Goal: Task Accomplishment & Management: Manage account settings

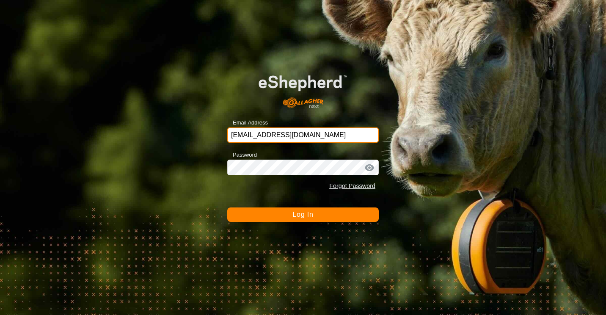
click at [327, 136] on input "[EMAIL_ADDRESS][DOMAIN_NAME]" at bounding box center [302, 134] width 151 height 15
click at [306, 218] on span "Log In" at bounding box center [302, 214] width 21 height 7
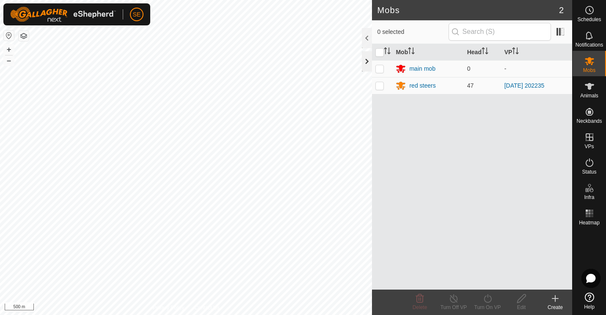
click at [369, 60] on div at bounding box center [367, 61] width 10 height 20
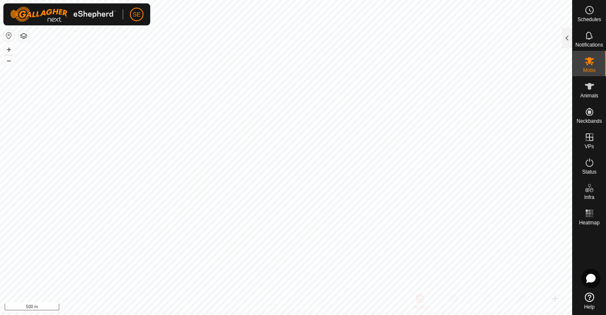
click at [24, 36] on button "button" at bounding box center [24, 36] width 10 height 10
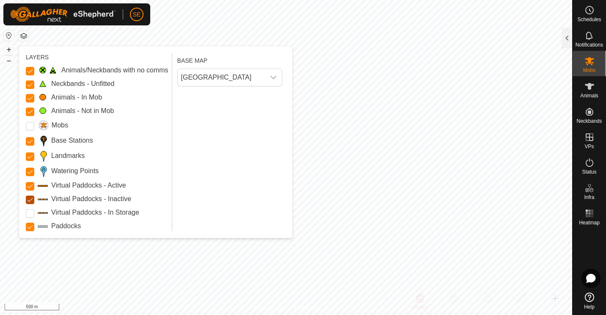
click at [30, 198] on Inactive "Virtual Paddocks - Inactive" at bounding box center [30, 200] width 8 height 8
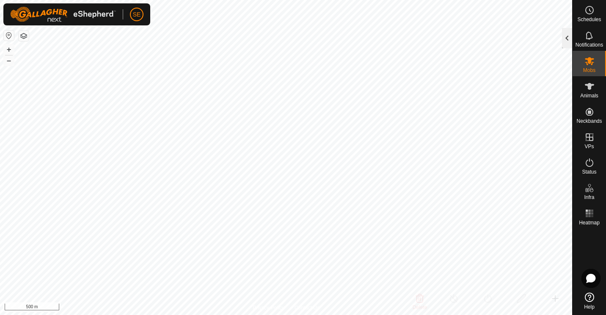
click at [564, 40] on div at bounding box center [567, 38] width 10 height 20
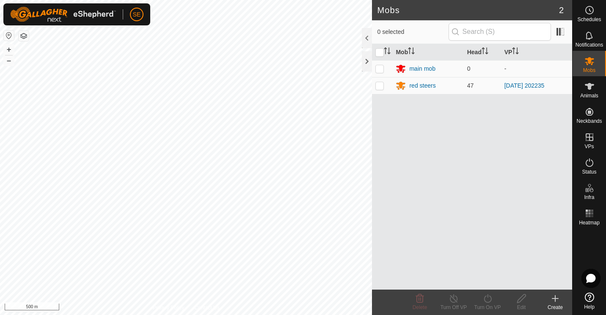
click at [553, 300] on icon at bounding box center [555, 298] width 10 height 10
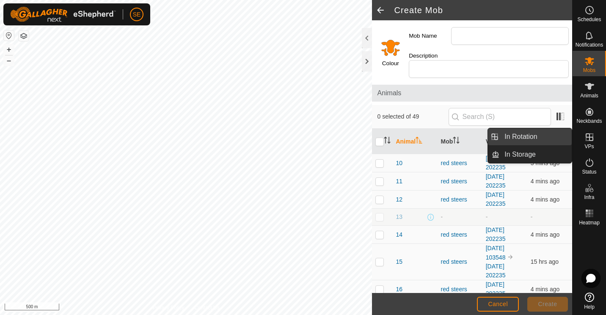
click at [519, 136] on link "In Rotation" at bounding box center [535, 136] width 72 height 17
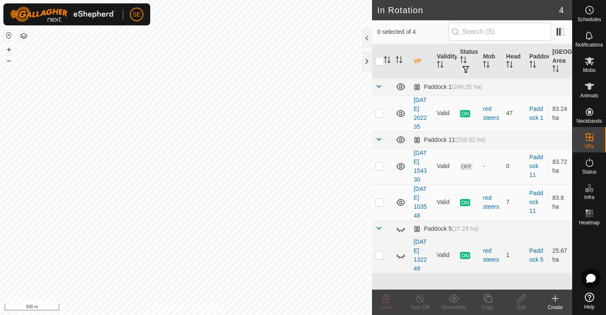
click at [554, 300] on icon at bounding box center [555, 298] width 10 height 10
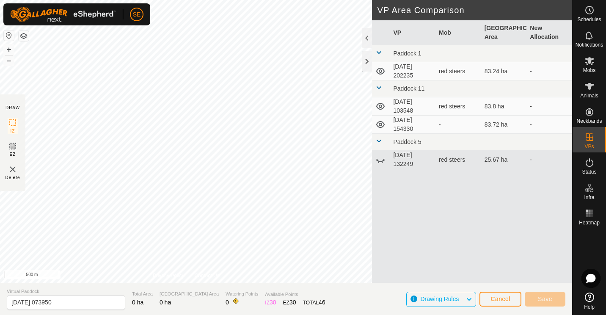
click at [381, 106] on icon at bounding box center [380, 106] width 8 height 7
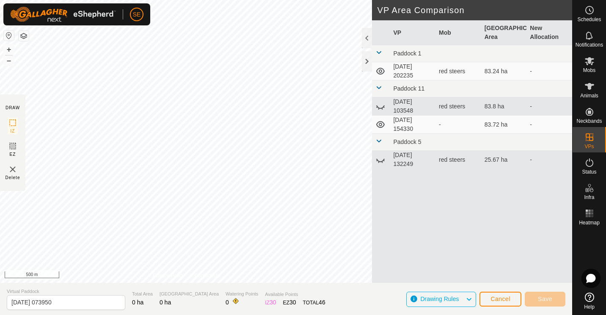
click at [380, 124] on icon at bounding box center [380, 124] width 10 height 10
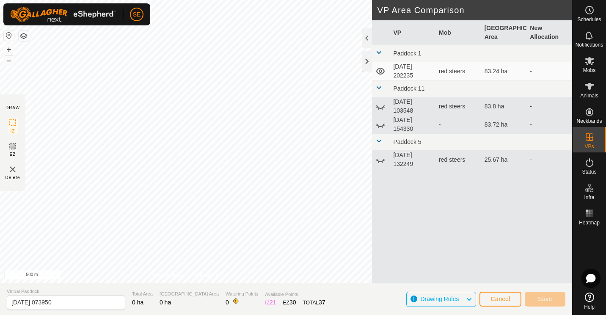
click at [22, 114] on section "DRAW IZ EZ Delete" at bounding box center [12, 142] width 25 height 96
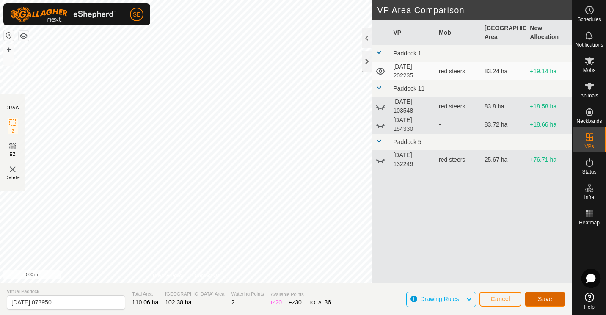
click at [548, 302] on span "Save" at bounding box center [545, 298] width 14 height 7
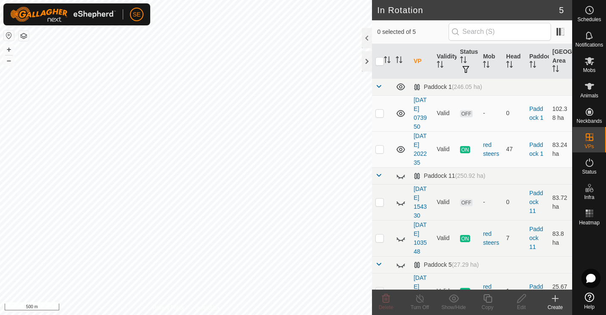
click at [555, 300] on icon at bounding box center [555, 298] width 0 height 6
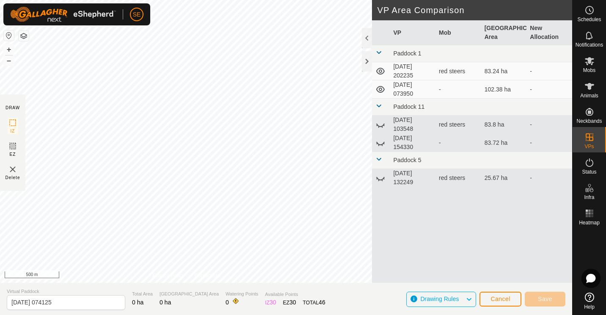
click at [380, 89] on icon at bounding box center [380, 89] width 10 height 10
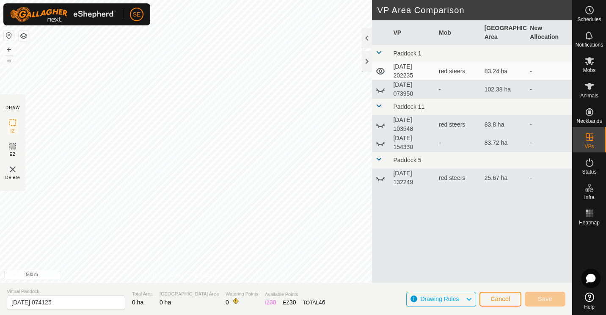
click at [380, 89] on icon at bounding box center [380, 89] width 10 height 10
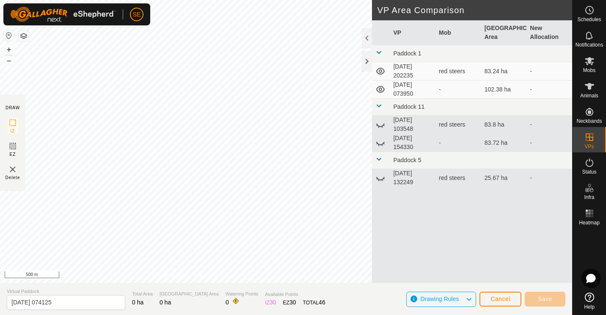
click at [379, 126] on icon at bounding box center [380, 125] width 8 height 3
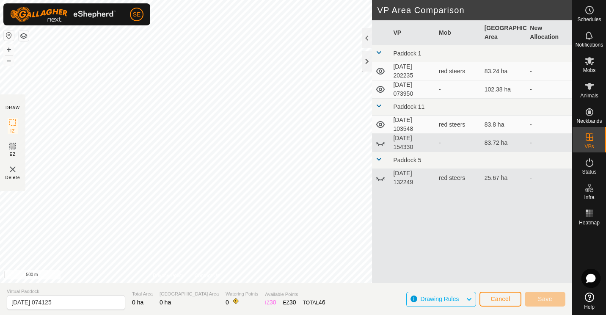
click at [379, 126] on icon at bounding box center [380, 124] width 10 height 10
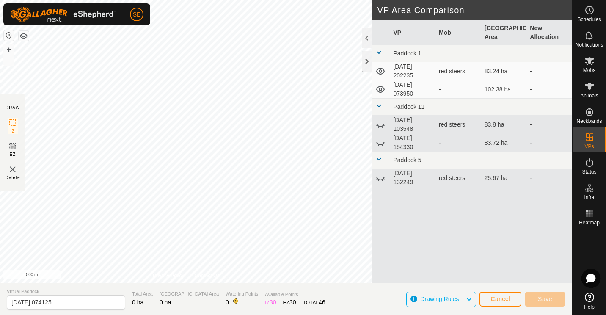
click at [377, 145] on icon at bounding box center [380, 143] width 10 height 10
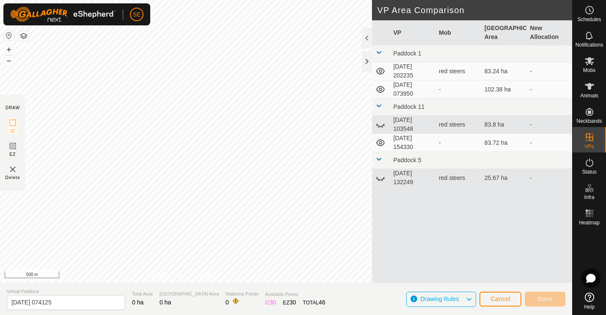
click at [377, 145] on icon at bounding box center [380, 143] width 10 height 10
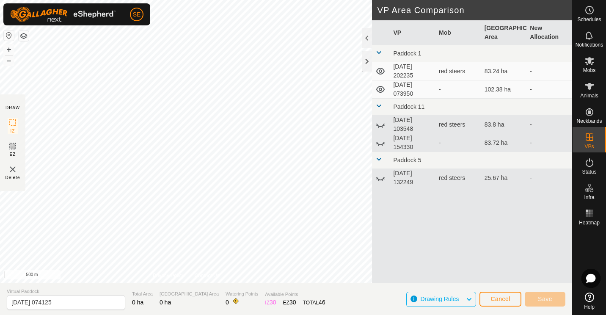
click at [380, 178] on icon at bounding box center [380, 178] width 10 height 10
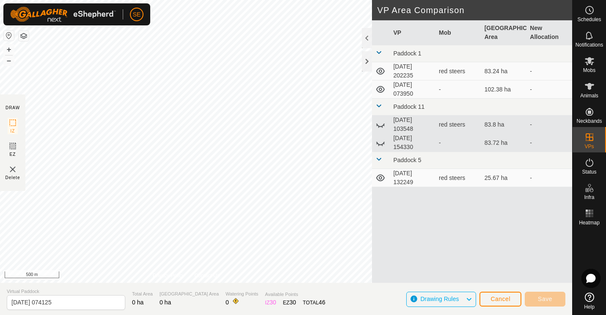
click at [380, 178] on icon at bounding box center [380, 178] width 10 height 10
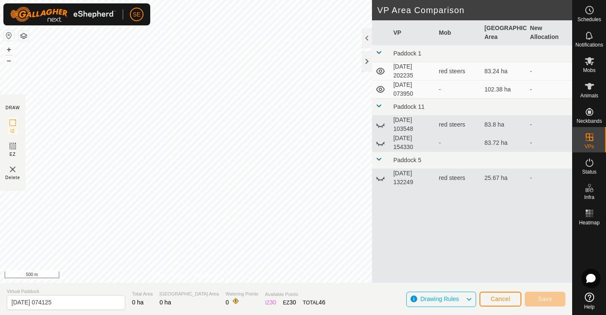
click at [382, 71] on icon at bounding box center [380, 71] width 8 height 7
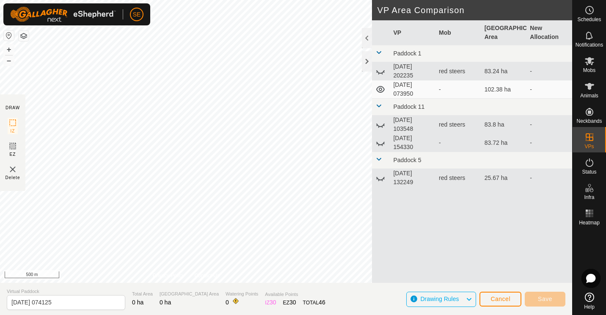
click at [382, 71] on icon at bounding box center [380, 71] width 10 height 10
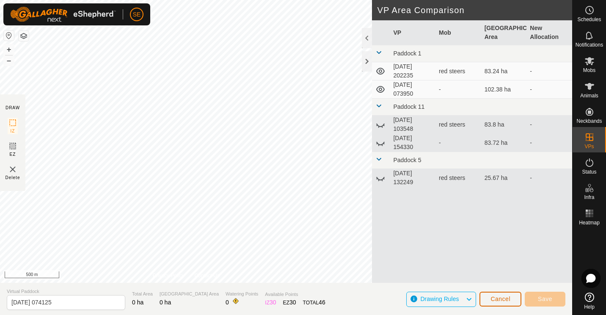
click at [504, 301] on span "Cancel" at bounding box center [500, 298] width 20 height 7
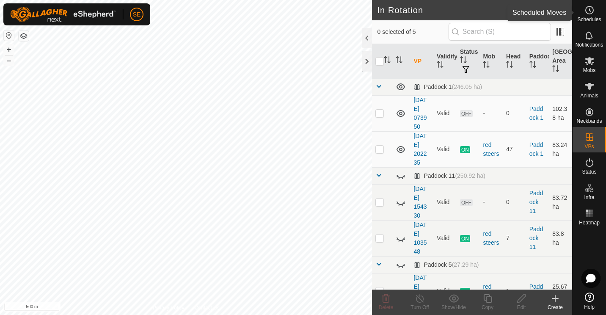
click at [590, 11] on icon at bounding box center [589, 10] width 1 height 3
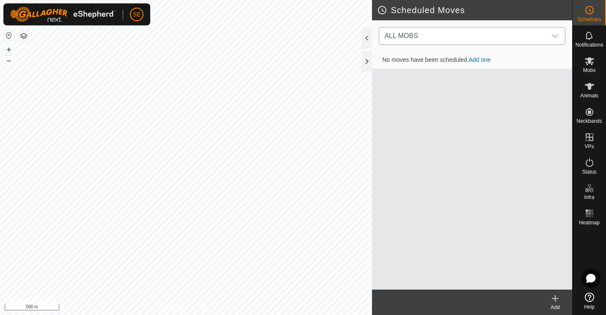
click at [555, 36] on icon "dropdown trigger" at bounding box center [554, 36] width 7 height 7
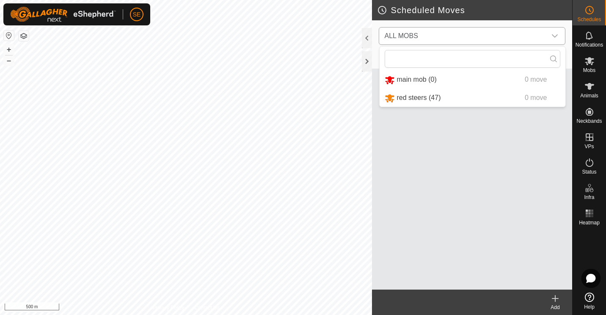
click at [419, 100] on li "red steers (47) 0 move" at bounding box center [473, 97] width 186 height 17
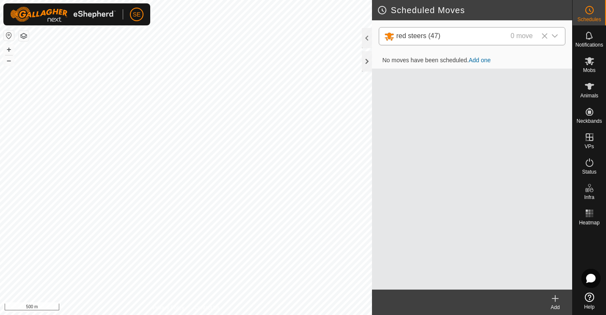
click at [479, 61] on link "Add one" at bounding box center [479, 60] width 22 height 7
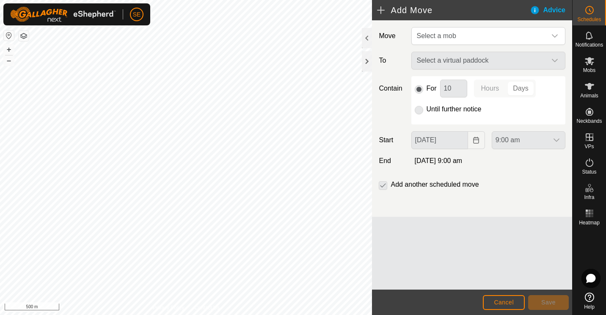
click at [554, 60] on div "Select a virtual paddock" at bounding box center [488, 61] width 161 height 18
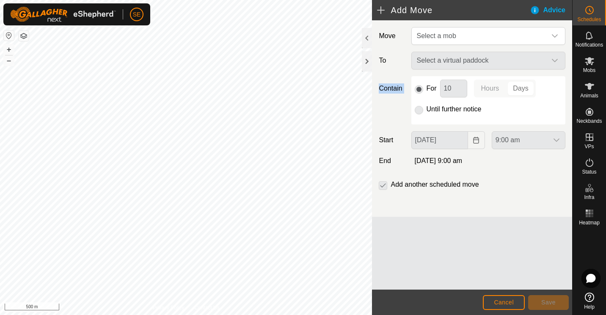
click at [554, 60] on div "Select a virtual paddock" at bounding box center [488, 61] width 161 height 18
drag, startPoint x: 554, startPoint y: 60, endPoint x: 555, endPoint y: 38, distance: 22.0
click at [555, 38] on icon "dropdown trigger" at bounding box center [554, 36] width 7 height 7
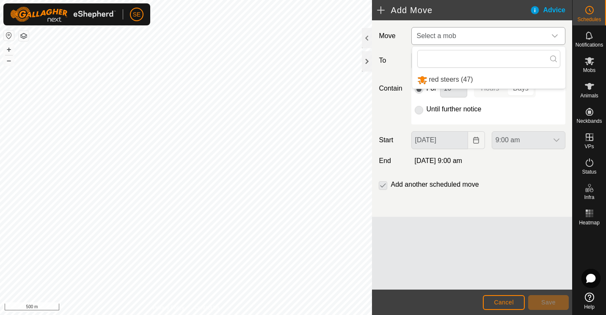
click at [459, 79] on li "red steers (47)" at bounding box center [488, 79] width 153 height 17
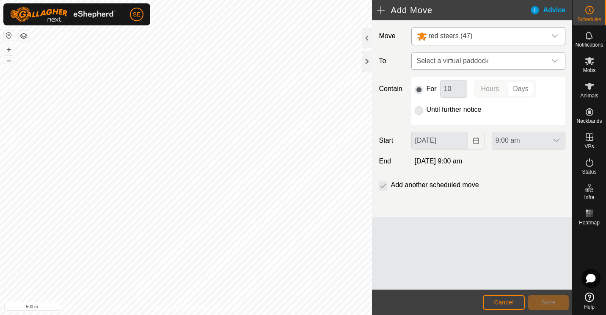
click at [555, 60] on icon "dropdown trigger" at bounding box center [554, 61] width 7 height 7
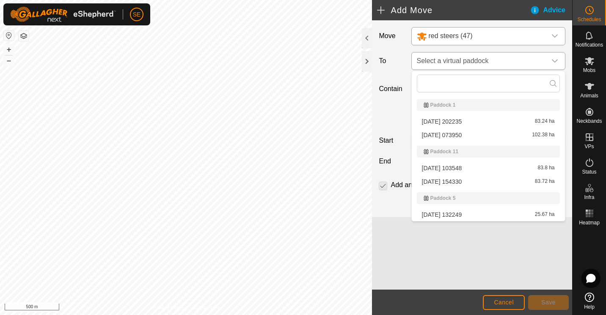
click at [555, 60] on icon "dropdown trigger" at bounding box center [554, 61] width 7 height 7
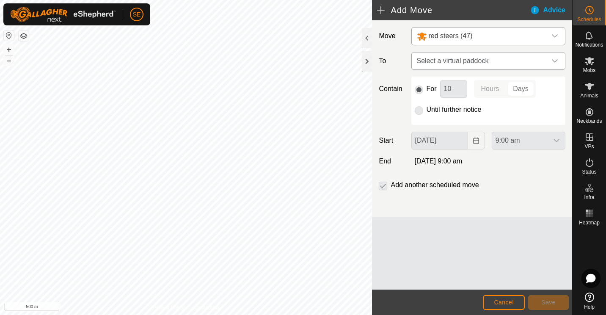
click at [555, 60] on icon "dropdown trigger" at bounding box center [554, 61] width 7 height 7
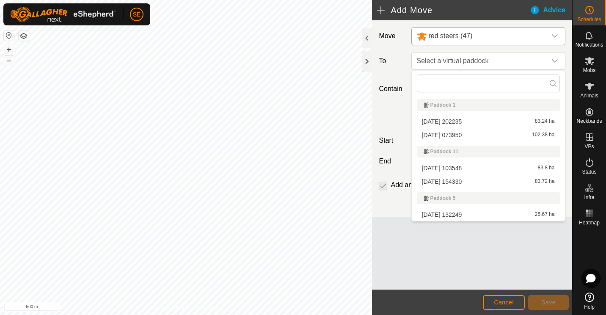
click at [455, 134] on li "[DATE] 073950 102.38 ha" at bounding box center [488, 135] width 143 height 13
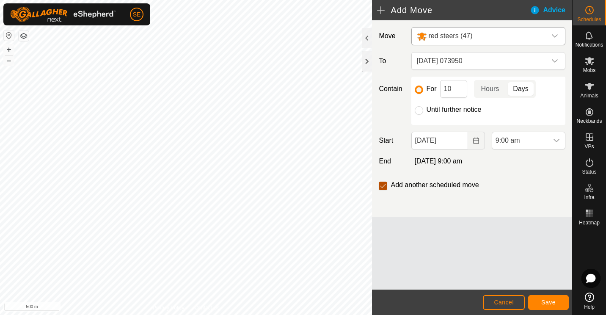
click at [381, 185] on input "checkbox" at bounding box center [383, 186] width 8 height 8
checkbox input "false"
click at [454, 89] on input "10" at bounding box center [453, 89] width 27 height 18
type input "1"
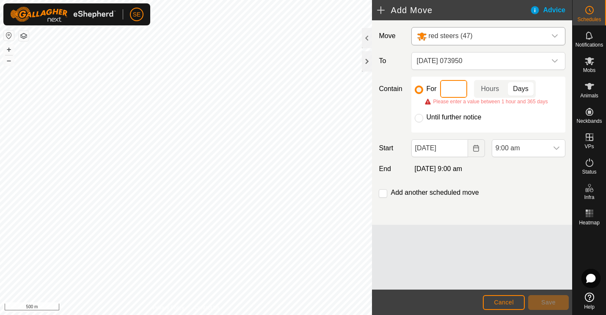
type input "3"
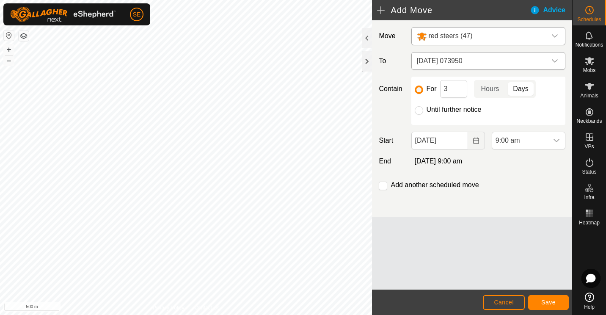
click at [554, 61] on icon "dropdown trigger" at bounding box center [554, 61] width 7 height 7
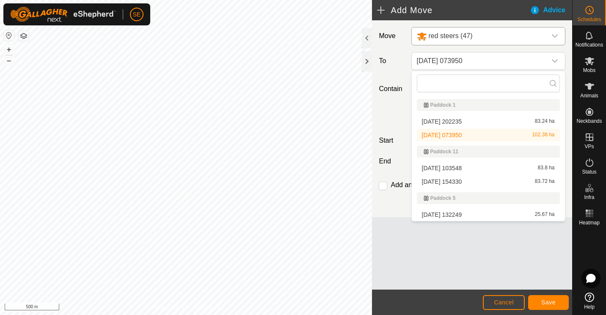
click at [459, 131] on li "[DATE] 073950 102.38 ha" at bounding box center [488, 135] width 143 height 13
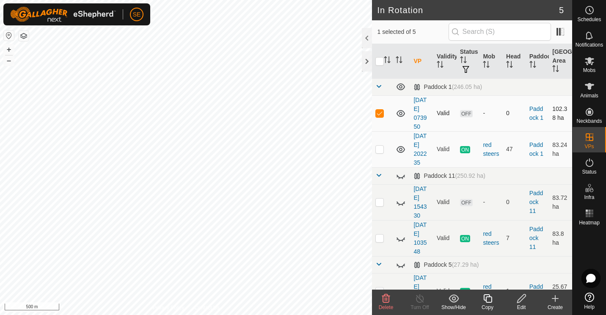
checkbox input "false"
checkbox input "true"
checkbox input "false"
checkbox input "true"
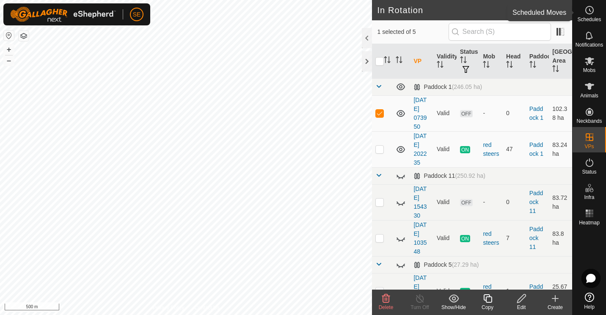
click at [591, 16] on es-schedule-vp-svg-icon at bounding box center [589, 10] width 15 height 14
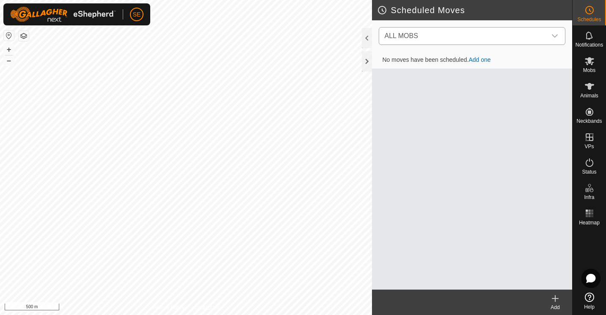
click at [557, 35] on icon "dropdown trigger" at bounding box center [555, 35] width 6 height 3
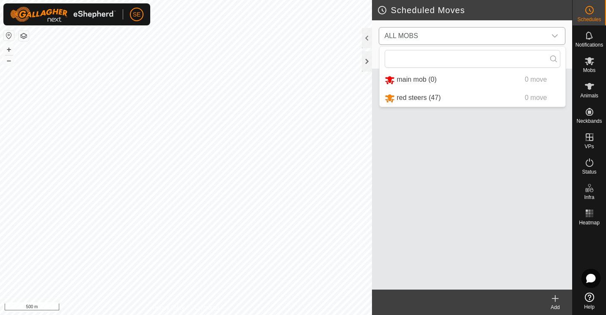
click at [441, 99] on li "red steers (47) 0 move" at bounding box center [473, 97] width 186 height 17
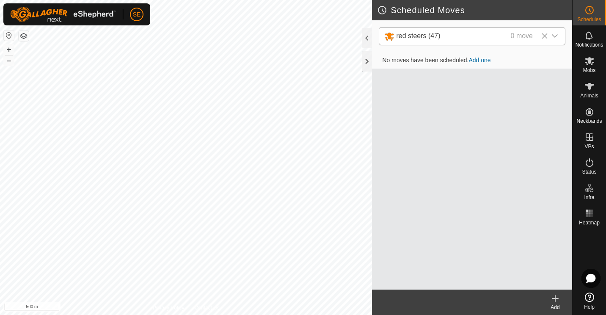
click at [555, 33] on icon "dropdown trigger" at bounding box center [554, 36] width 7 height 7
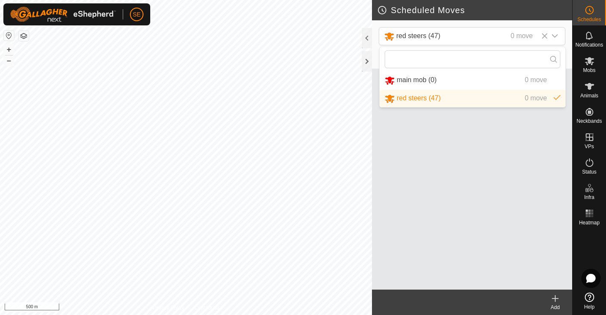
click at [449, 99] on li "red steers (47) 0 move" at bounding box center [473, 98] width 186 height 17
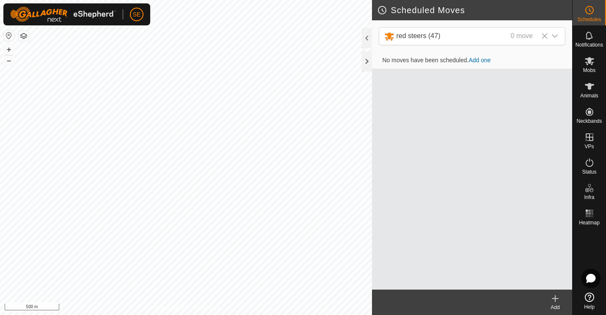
click at [479, 60] on link "Add one" at bounding box center [479, 60] width 22 height 7
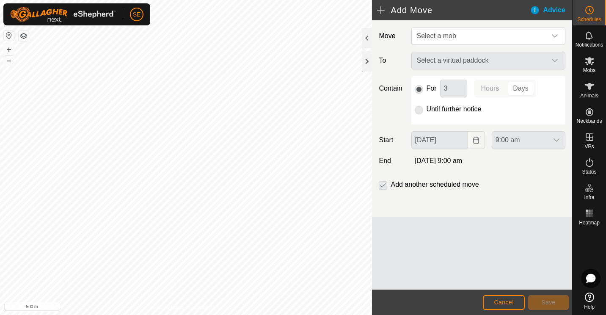
click at [556, 61] on div "Select a virtual paddock" at bounding box center [488, 61] width 161 height 18
click at [553, 61] on div "Select a virtual paddock" at bounding box center [488, 61] width 161 height 18
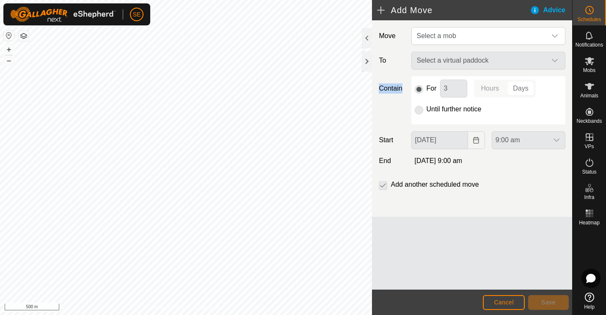
click at [553, 61] on div "Select a virtual paddock" at bounding box center [488, 61] width 161 height 18
drag, startPoint x: 553, startPoint y: 61, endPoint x: 554, endPoint y: 36, distance: 24.6
click at [554, 36] on div "Move Select a mob To Select a virtual paddock Contain For 3 Hours Days Until fu…" at bounding box center [472, 118] width 200 height 196
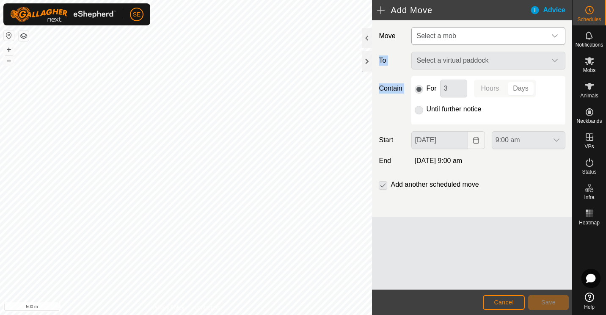
click at [554, 36] on icon "dropdown trigger" at bounding box center [555, 35] width 6 height 3
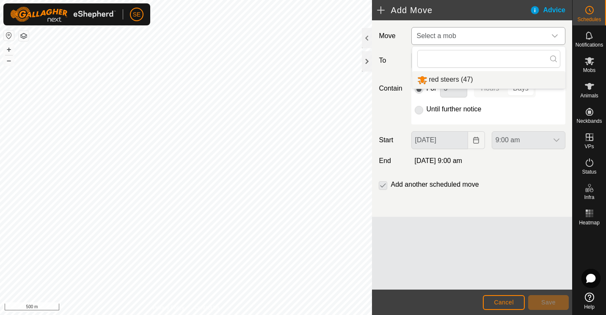
click at [455, 79] on li "red steers (47)" at bounding box center [488, 79] width 153 height 17
click at [555, 62] on icon "dropdown trigger" at bounding box center [555, 60] width 6 height 3
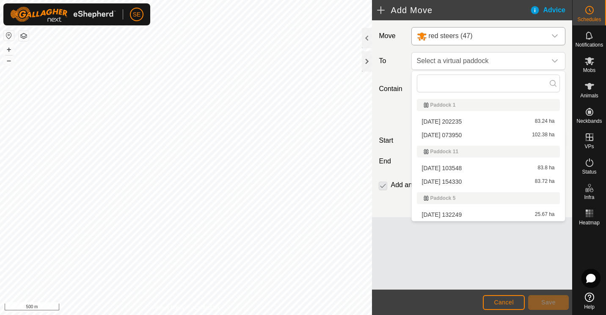
click at [470, 135] on li "[DATE] 073950 102.38 ha" at bounding box center [488, 135] width 143 height 13
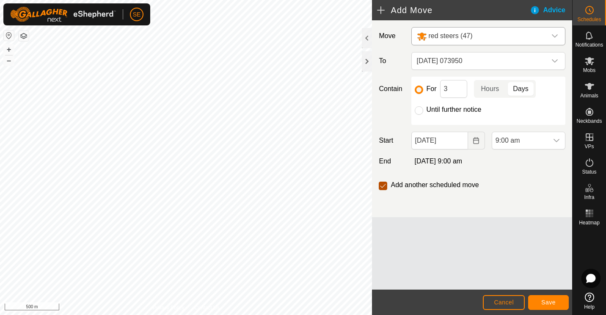
click at [385, 184] on input "checkbox" at bounding box center [383, 186] width 8 height 8
checkbox input "false"
click at [552, 301] on span "Save" at bounding box center [548, 302] width 14 height 7
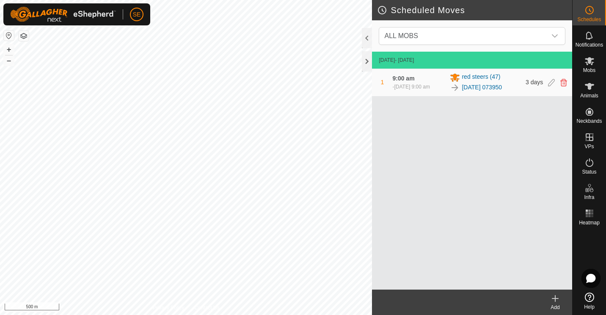
click at [25, 37] on button "button" at bounding box center [24, 36] width 10 height 10
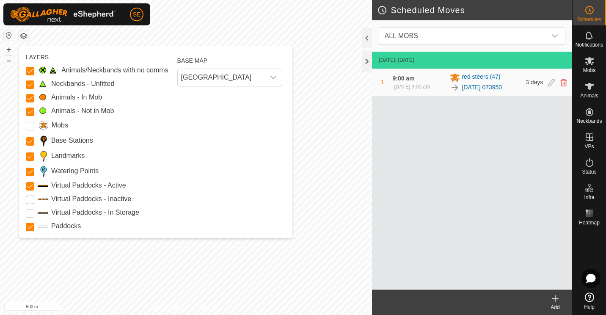
click at [31, 198] on Inactive "Virtual Paddocks - Inactive" at bounding box center [30, 200] width 8 height 8
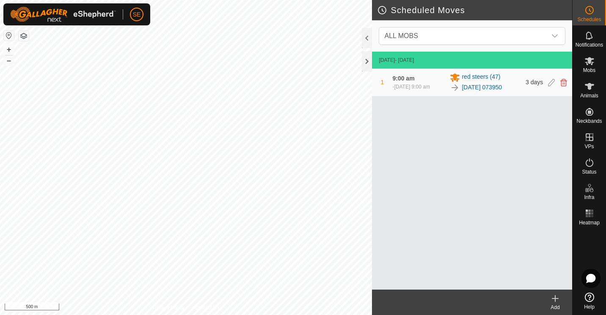
click at [557, 300] on icon at bounding box center [555, 298] width 10 height 10
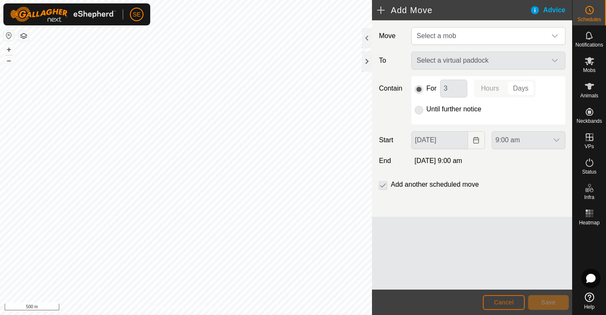
click at [502, 304] on span "Cancel" at bounding box center [504, 302] width 20 height 7
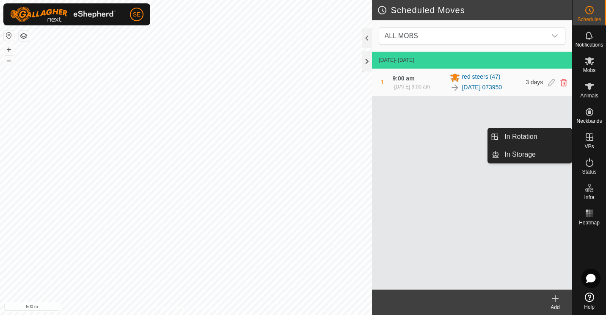
click at [591, 138] on icon at bounding box center [590, 137] width 8 height 8
click at [526, 136] on link "In Rotation" at bounding box center [535, 136] width 72 height 17
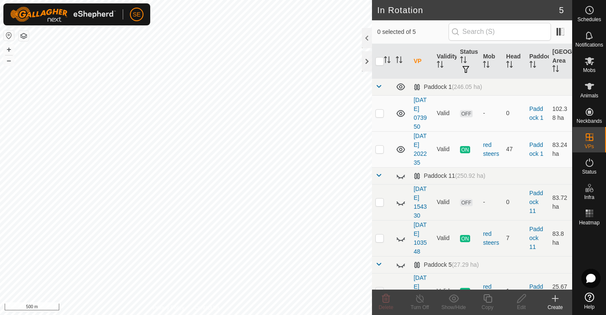
click at [556, 301] on icon at bounding box center [555, 298] width 10 height 10
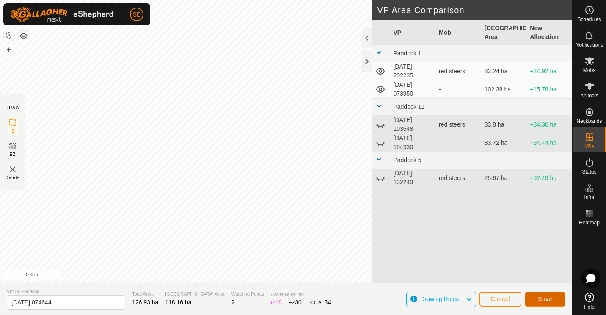
click at [545, 296] on span "Save" at bounding box center [545, 298] width 14 height 7
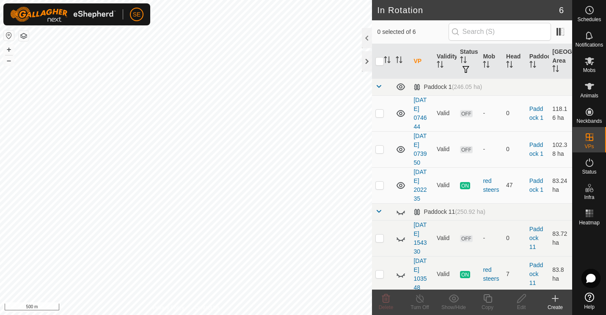
click at [555, 304] on div "Create" at bounding box center [555, 307] width 34 height 8
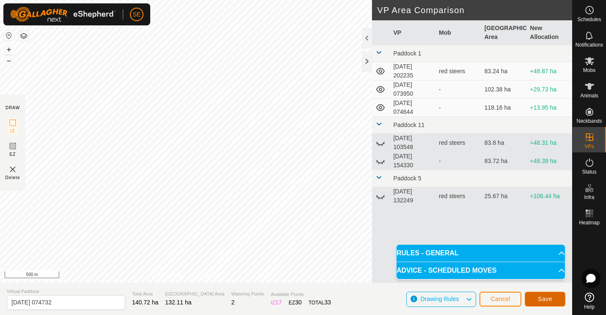
click at [545, 297] on span "Save" at bounding box center [545, 298] width 14 height 7
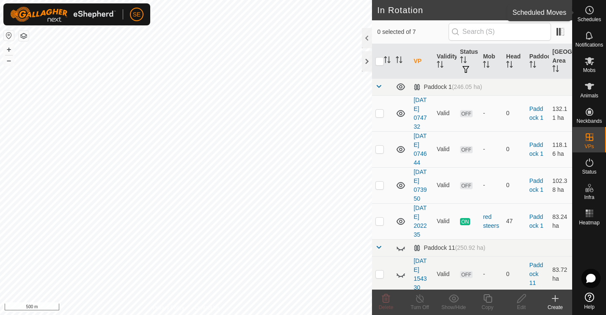
click at [587, 17] on span "Schedules" at bounding box center [589, 19] width 24 height 5
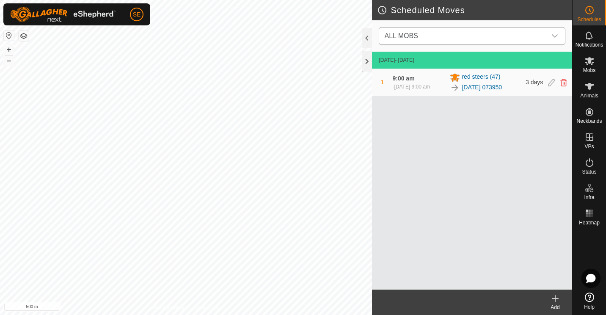
click at [553, 35] on icon "dropdown trigger" at bounding box center [554, 36] width 7 height 7
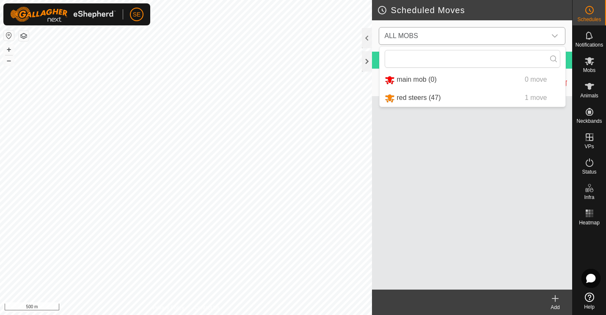
click at [426, 101] on li "red steers (47) 1 move" at bounding box center [473, 97] width 186 height 17
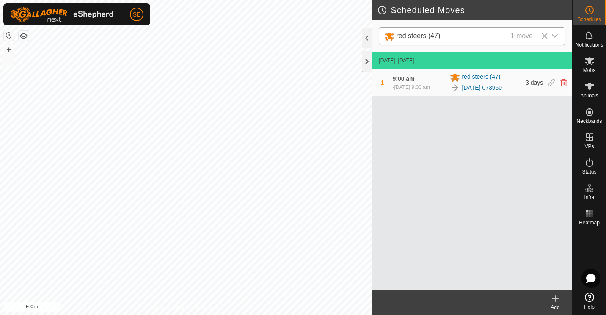
click at [553, 297] on icon at bounding box center [555, 298] width 10 height 10
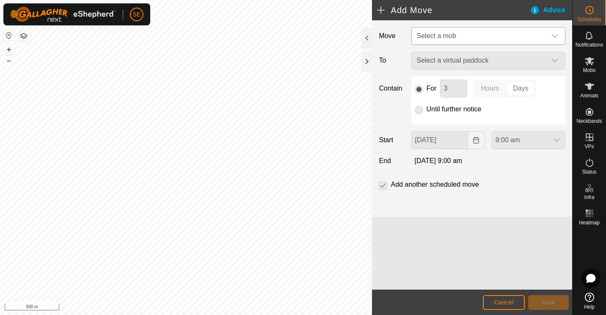
click at [556, 32] on div "dropdown trigger" at bounding box center [554, 36] width 17 height 17
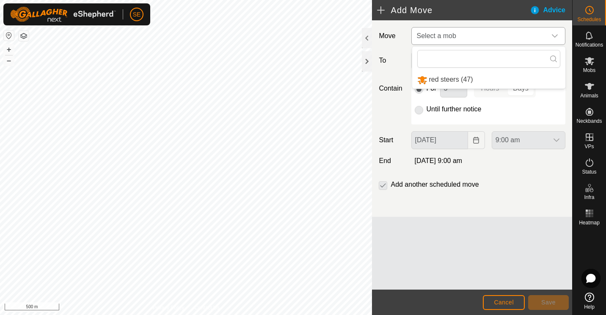
click at [474, 81] on li "red steers (47)" at bounding box center [488, 79] width 153 height 17
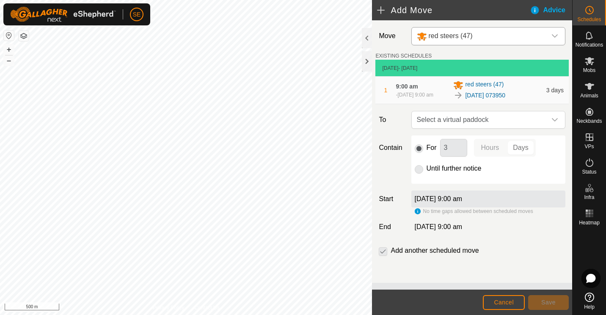
click at [474, 81] on span "red steers (47)" at bounding box center [484, 85] width 39 height 10
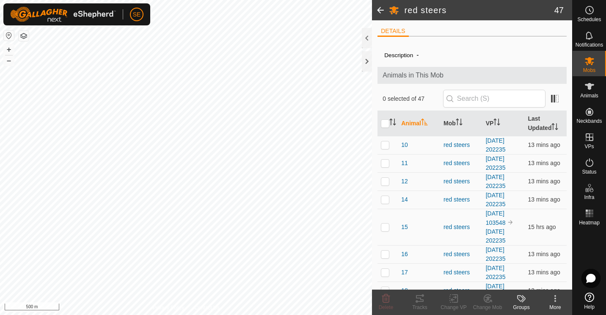
click at [379, 11] on span at bounding box center [380, 10] width 17 height 20
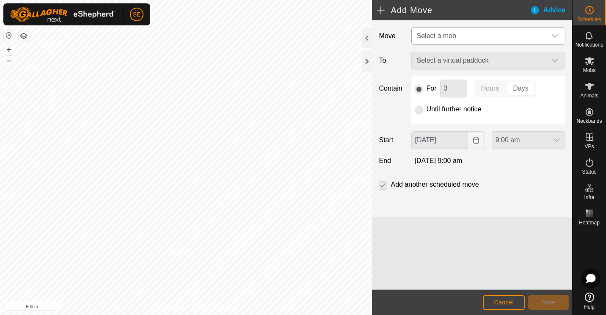
click at [554, 37] on icon "dropdown trigger" at bounding box center [554, 36] width 7 height 7
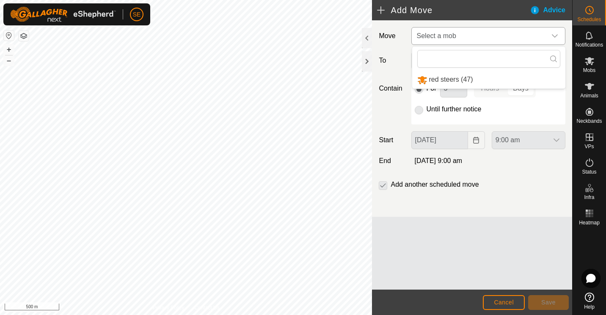
click at [463, 80] on li "red steers (47)" at bounding box center [488, 79] width 153 height 17
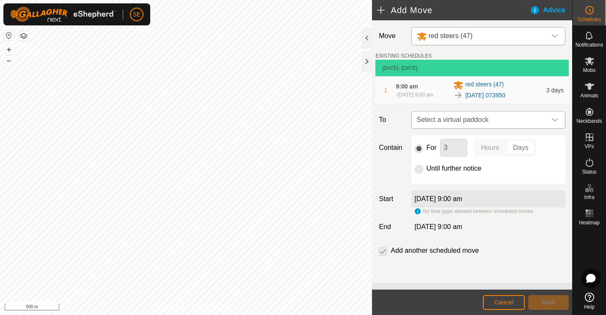
click at [556, 120] on icon "dropdown trigger" at bounding box center [555, 119] width 6 height 3
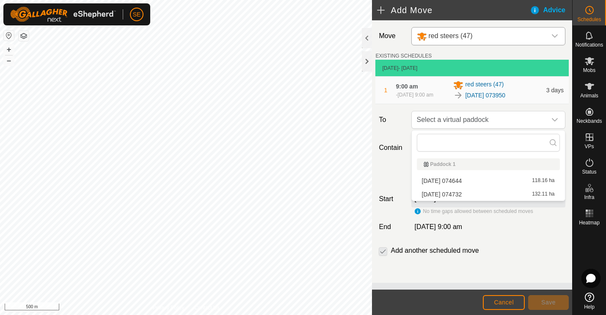
click at [463, 182] on li "[DATE] 074644 118.16 ha" at bounding box center [488, 180] width 143 height 13
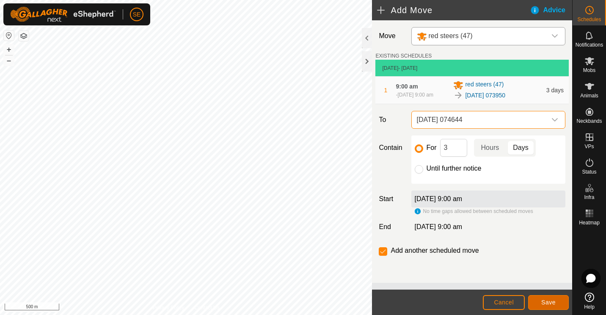
click at [546, 300] on span "Save" at bounding box center [548, 302] width 14 height 7
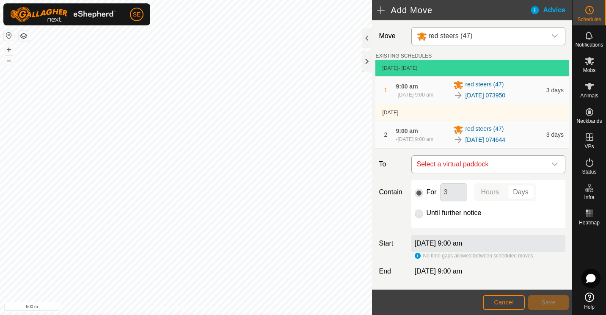
click at [551, 163] on icon "dropdown trigger" at bounding box center [554, 164] width 7 height 7
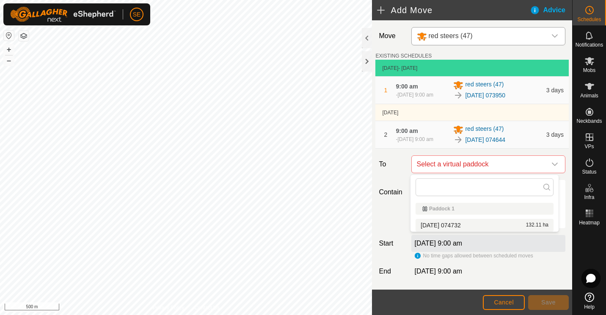
click at [490, 226] on li "[DATE] 074732 132.11 ha" at bounding box center [485, 225] width 138 height 13
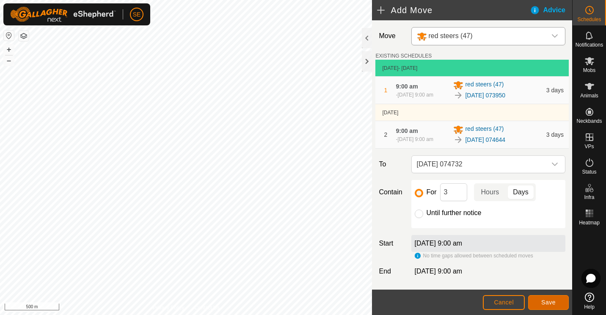
click at [547, 304] on span "Save" at bounding box center [548, 302] width 14 height 7
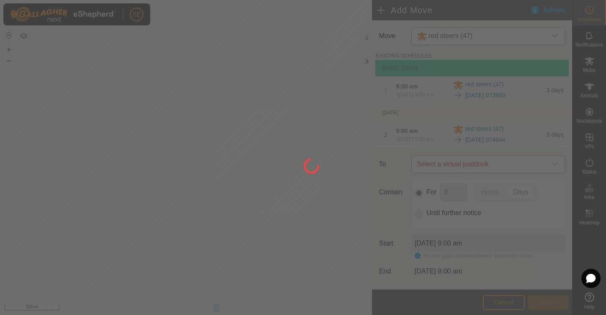
click at [547, 304] on div at bounding box center [303, 157] width 606 height 315
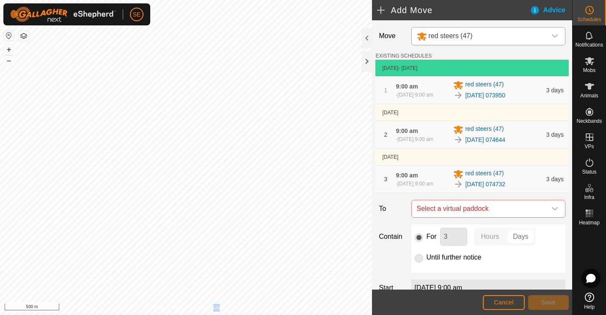
scroll to position [83, 0]
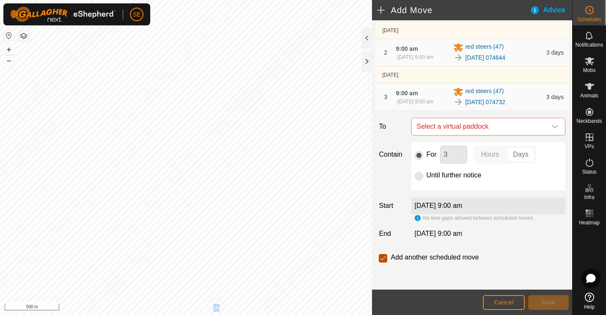
click at [381, 256] on input "checkbox" at bounding box center [383, 258] width 8 height 8
checkbox input "false"
click at [551, 124] on icon "dropdown trigger" at bounding box center [554, 126] width 7 height 7
click at [528, 238] on div "[DATE] 9:00 am" at bounding box center [488, 234] width 161 height 10
click at [366, 61] on div at bounding box center [367, 61] width 10 height 20
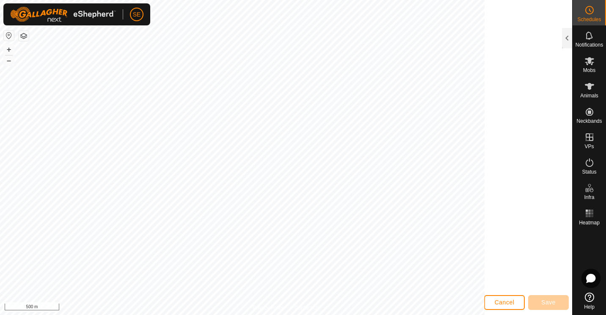
scroll to position [201, 0]
